Goal: Find contact information: Find contact information

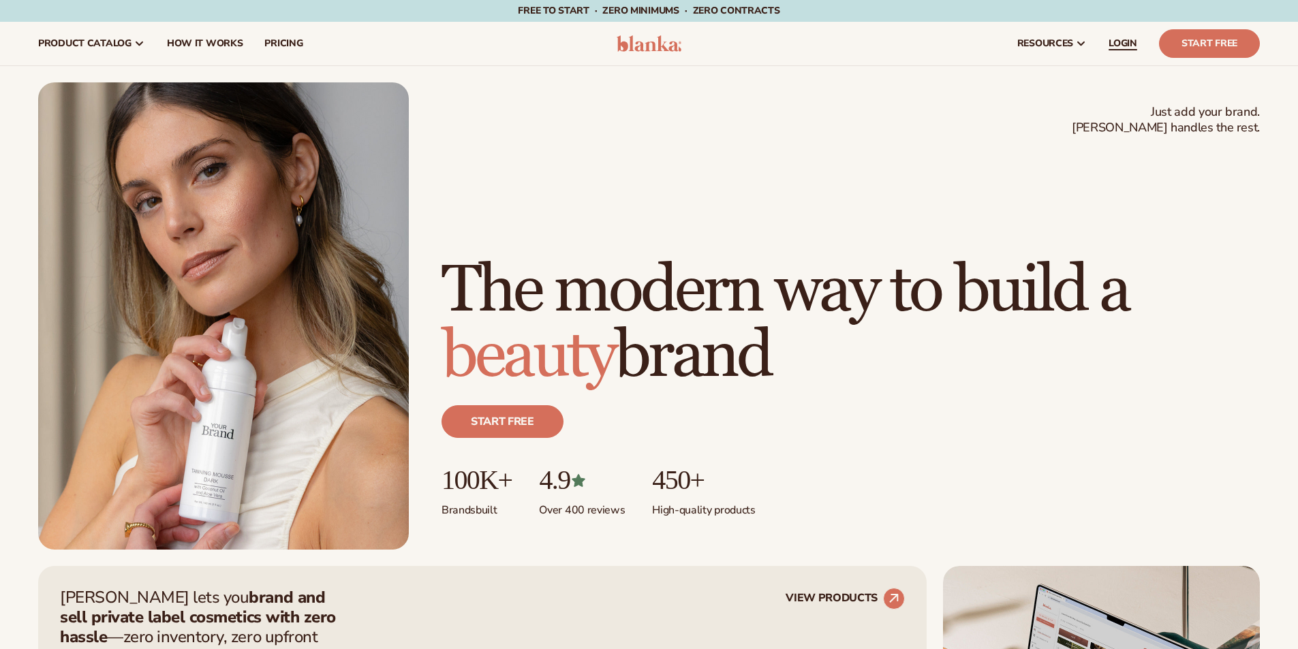
click at [1122, 42] on span "LOGIN" at bounding box center [1122, 43] width 29 height 11
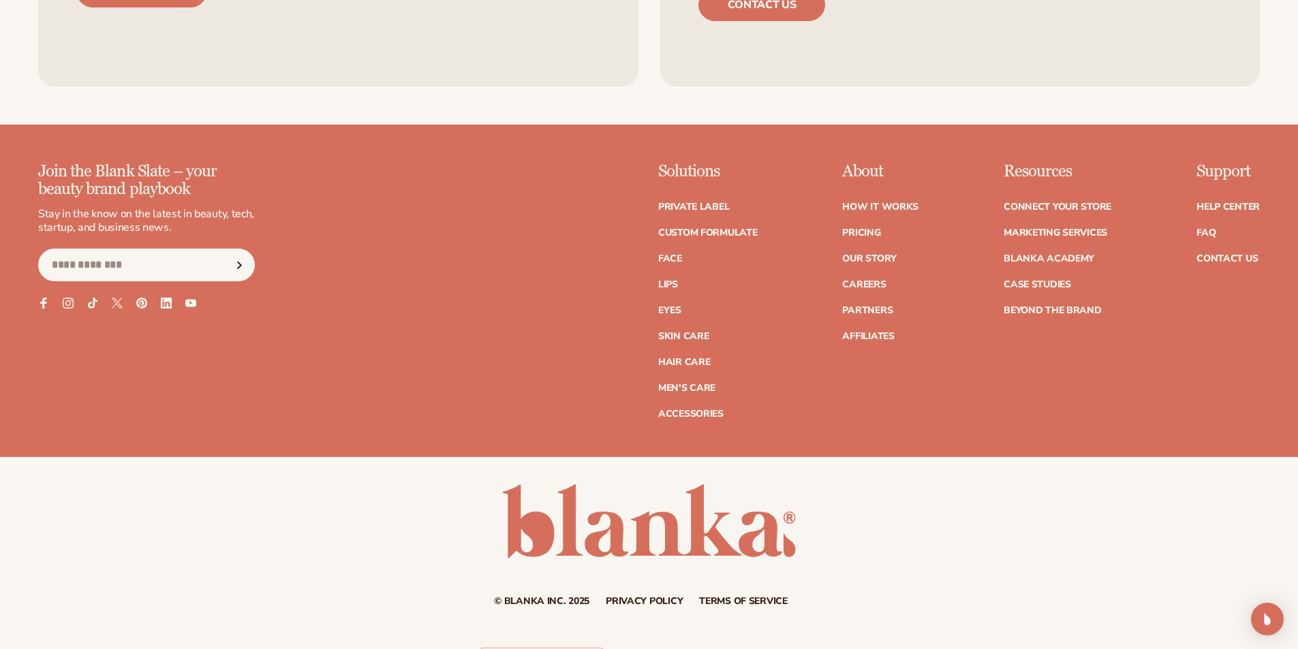
scroll to position [6169, 0]
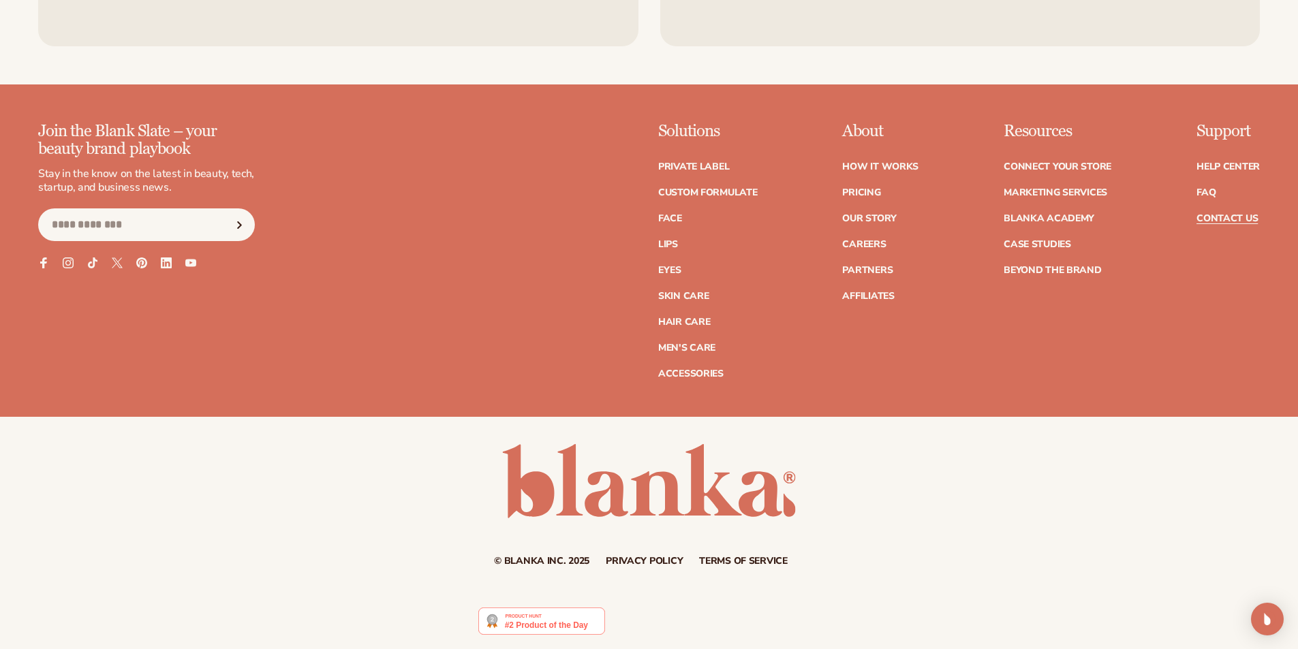
click at [1237, 214] on link "Contact Us" at bounding box center [1226, 219] width 61 height 10
